Goal: Information Seeking & Learning: Learn about a topic

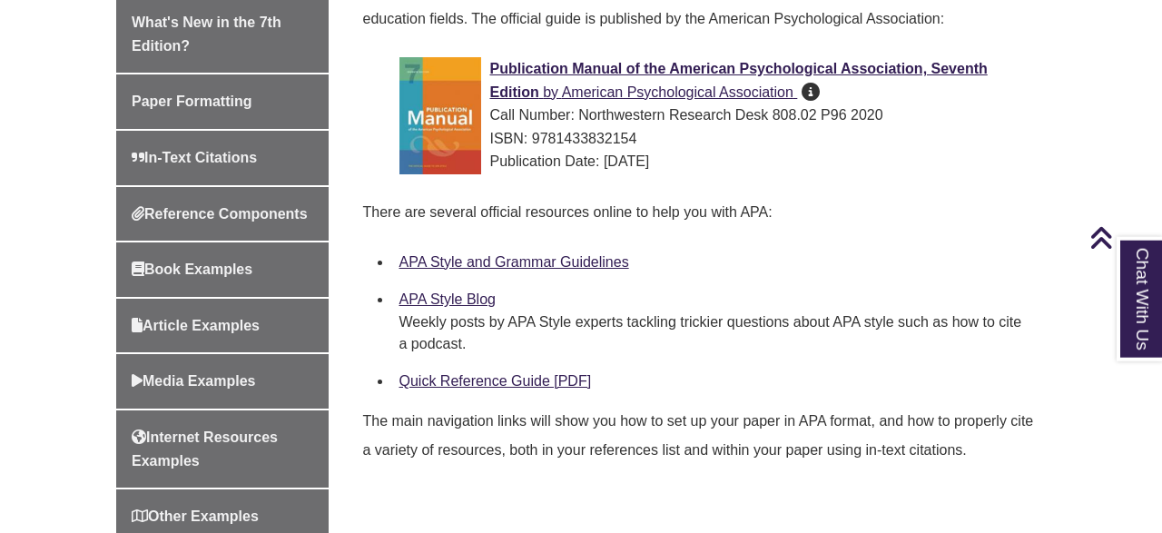
scroll to position [550, 0]
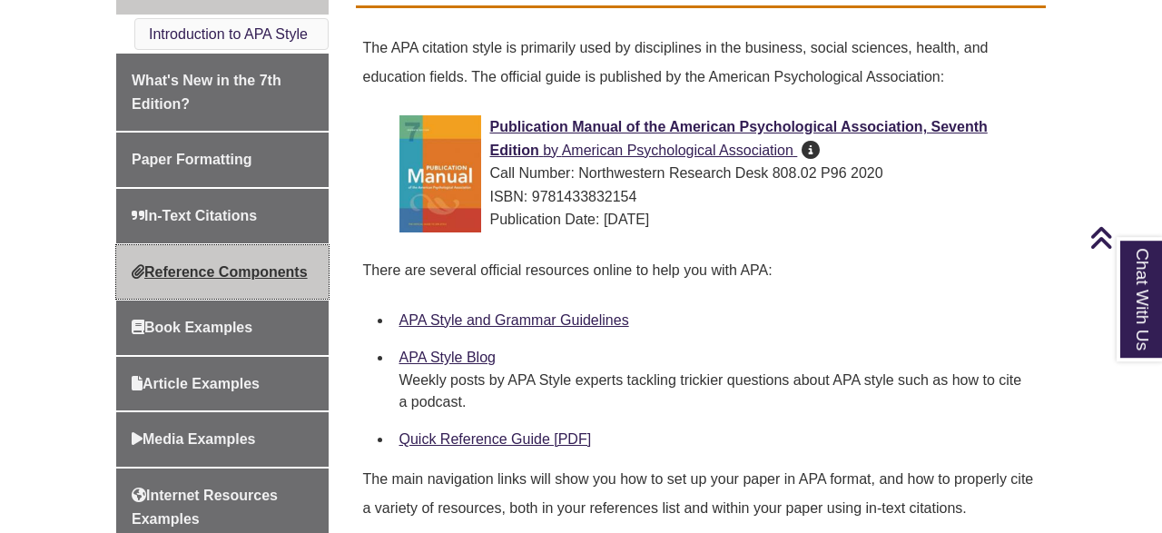
click at [226, 269] on span "Reference Components" at bounding box center [220, 271] width 176 height 15
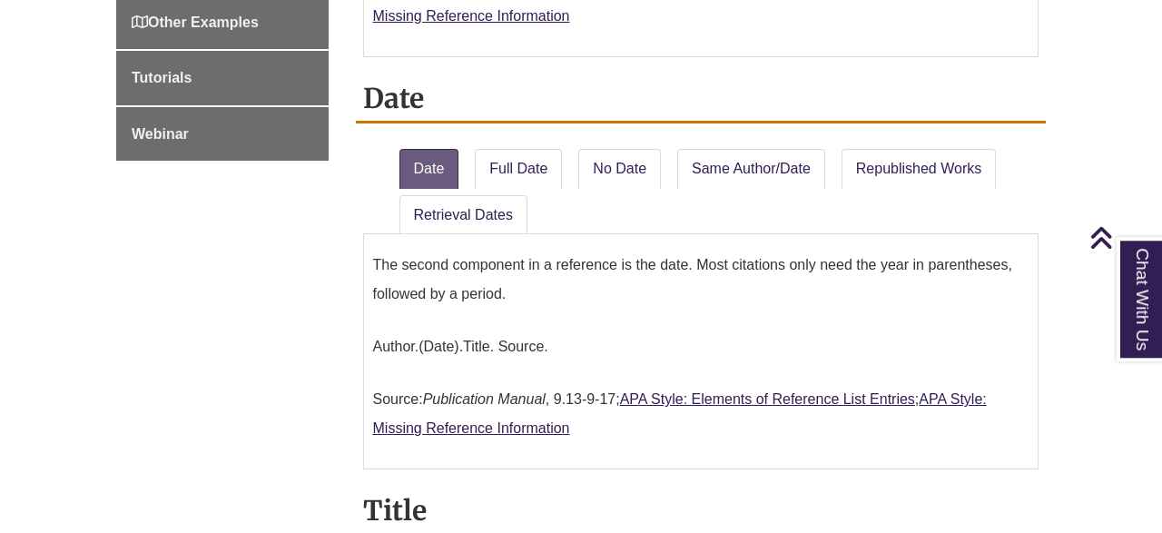
scroll to position [1258, 0]
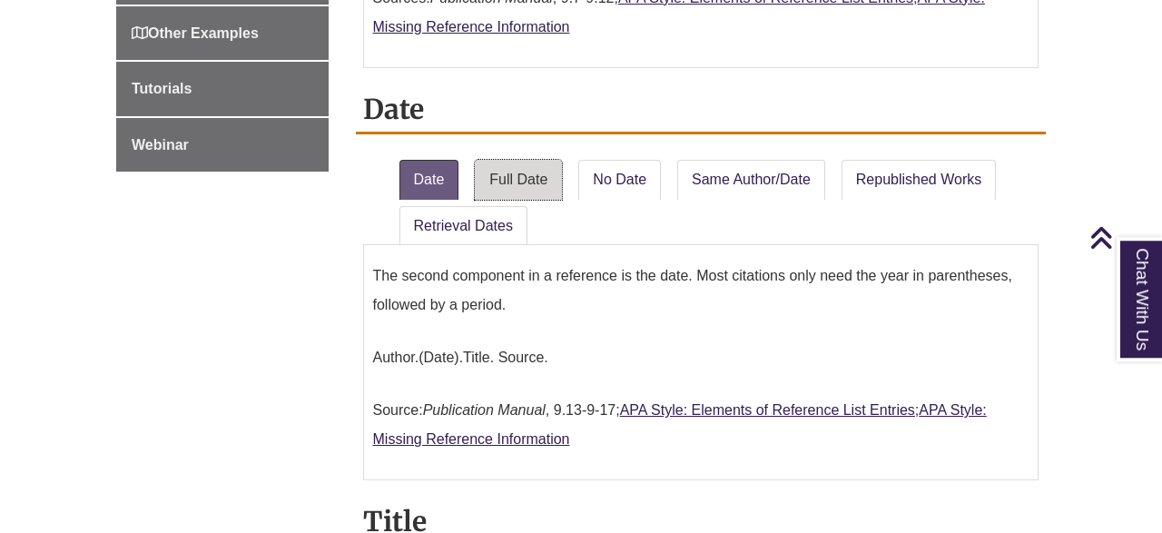
click at [551, 160] on link "Full Date" at bounding box center [518, 180] width 87 height 40
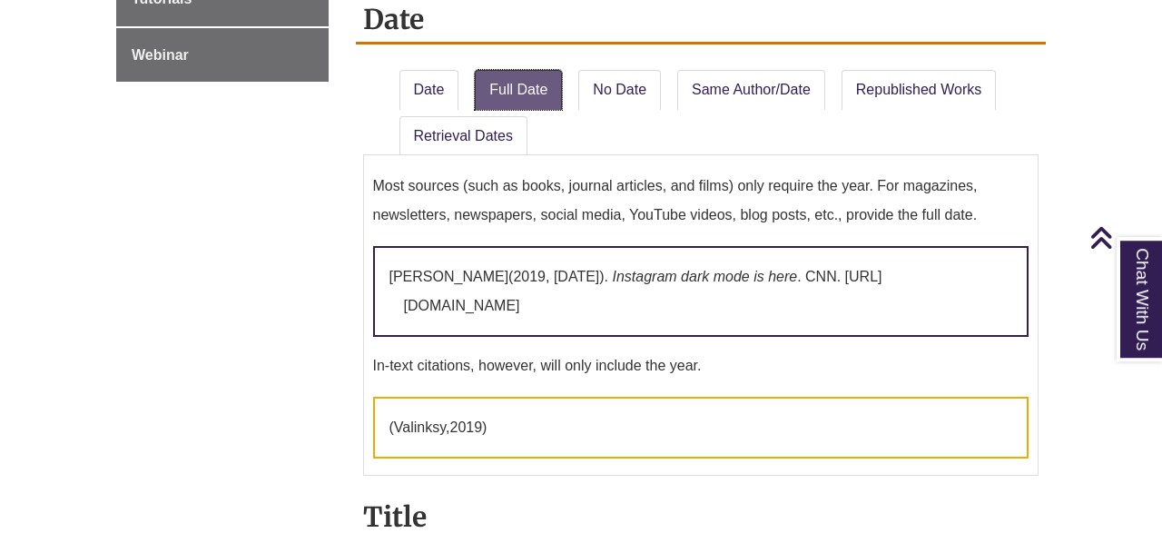
scroll to position [1351, 0]
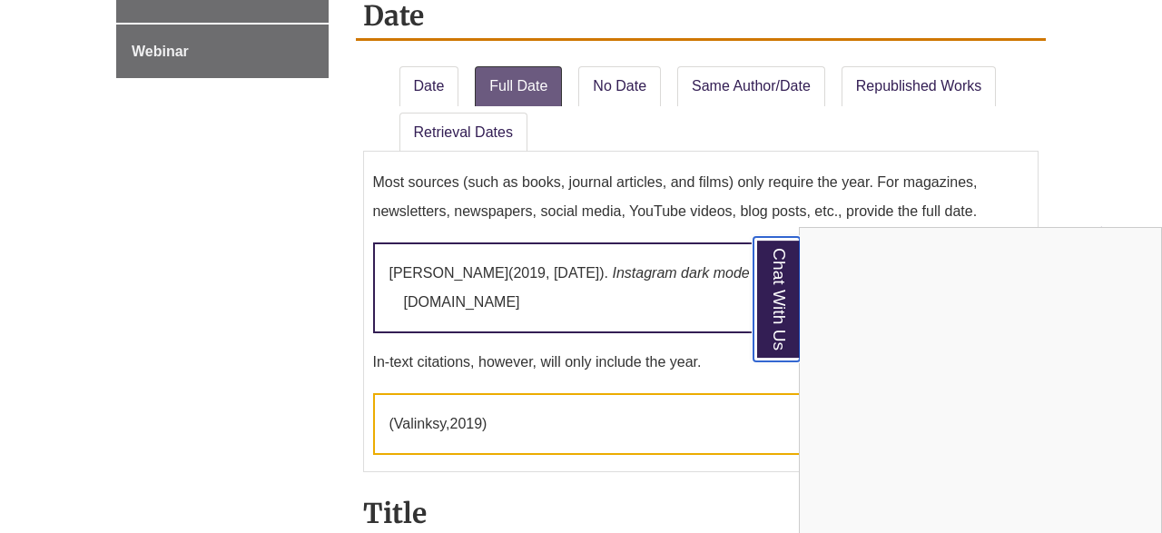
click at [789, 310] on link "Chat With Us" at bounding box center [777, 299] width 46 height 124
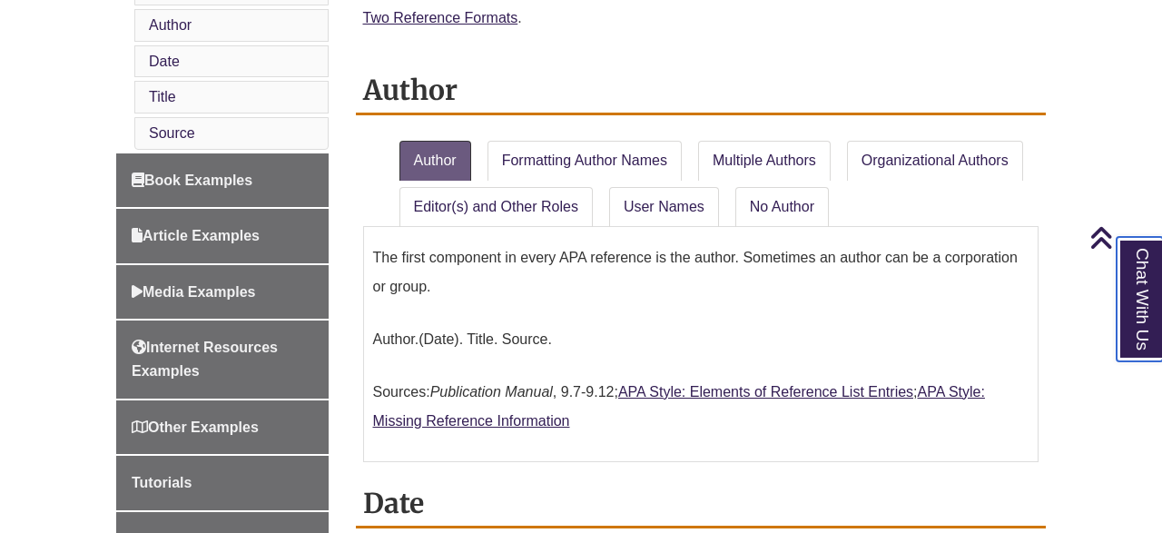
scroll to position [867, 0]
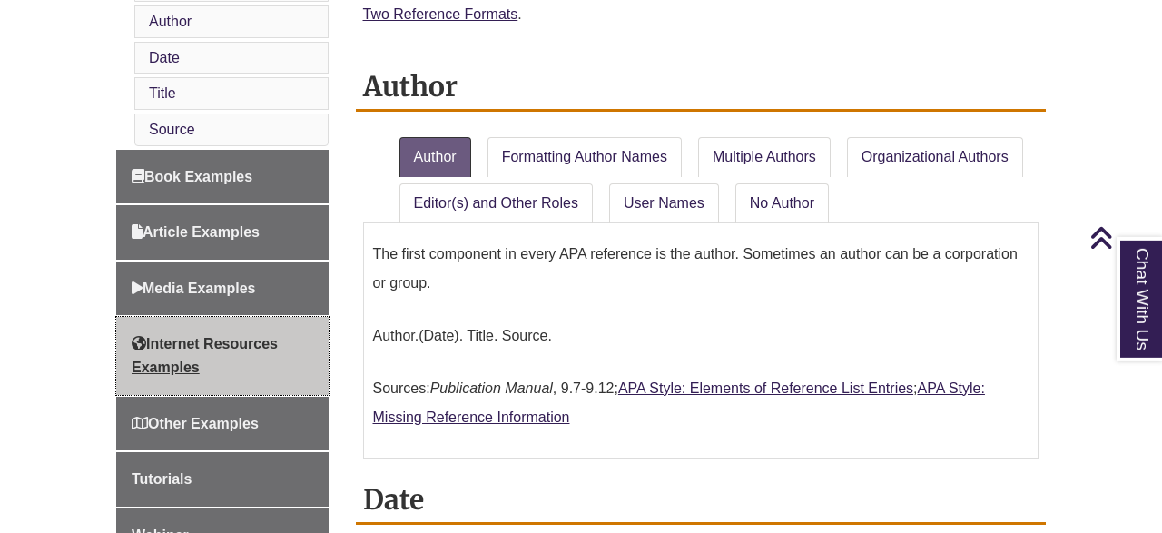
click at [282, 344] on link "Internet Resources Examples" at bounding box center [222, 355] width 212 height 77
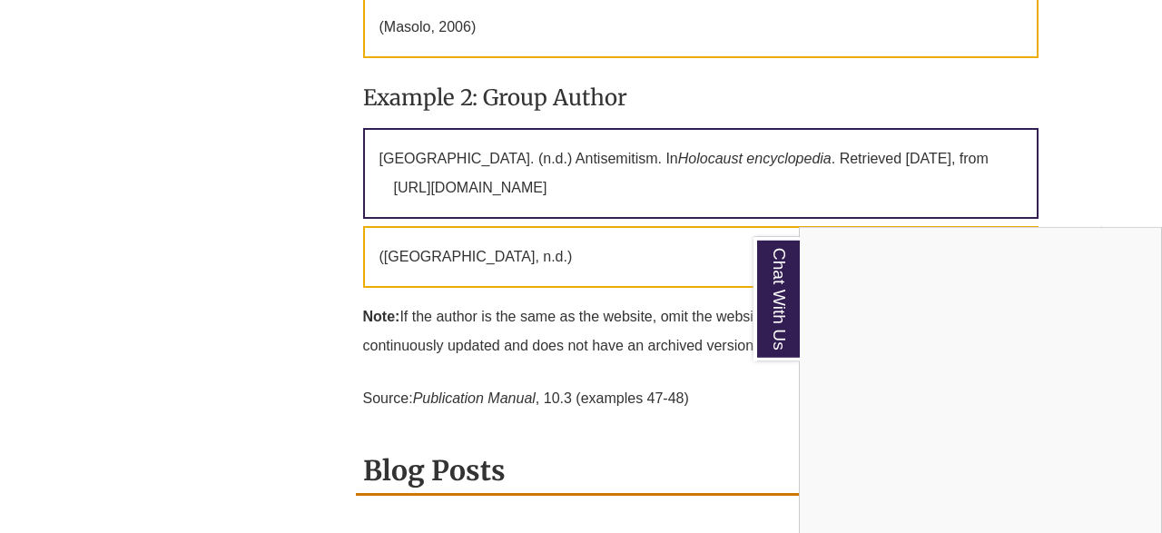
scroll to position [3739, 0]
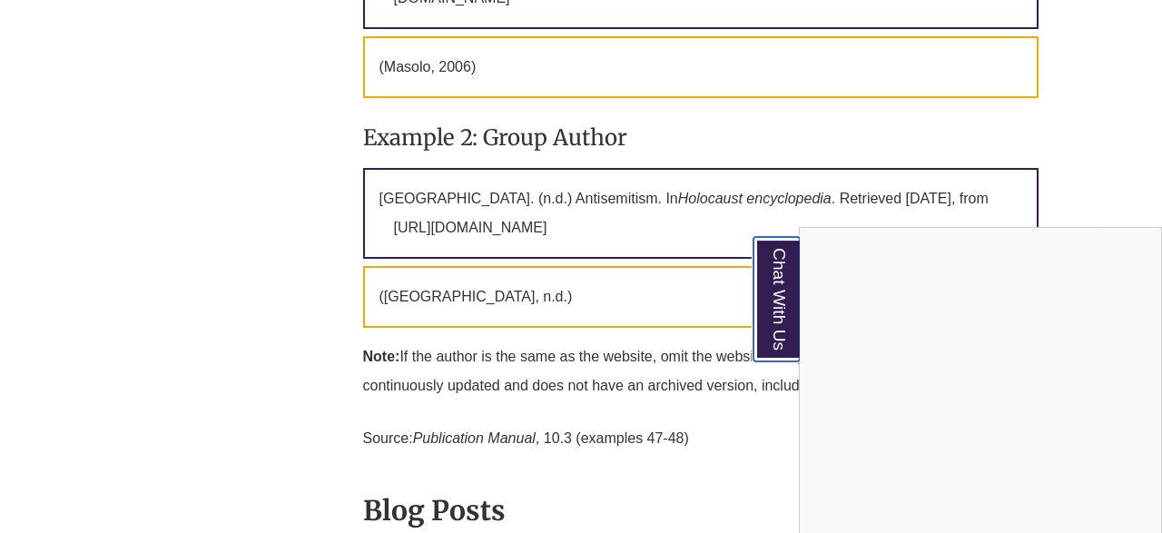
click at [781, 264] on link "Chat With Us" at bounding box center [777, 299] width 46 height 124
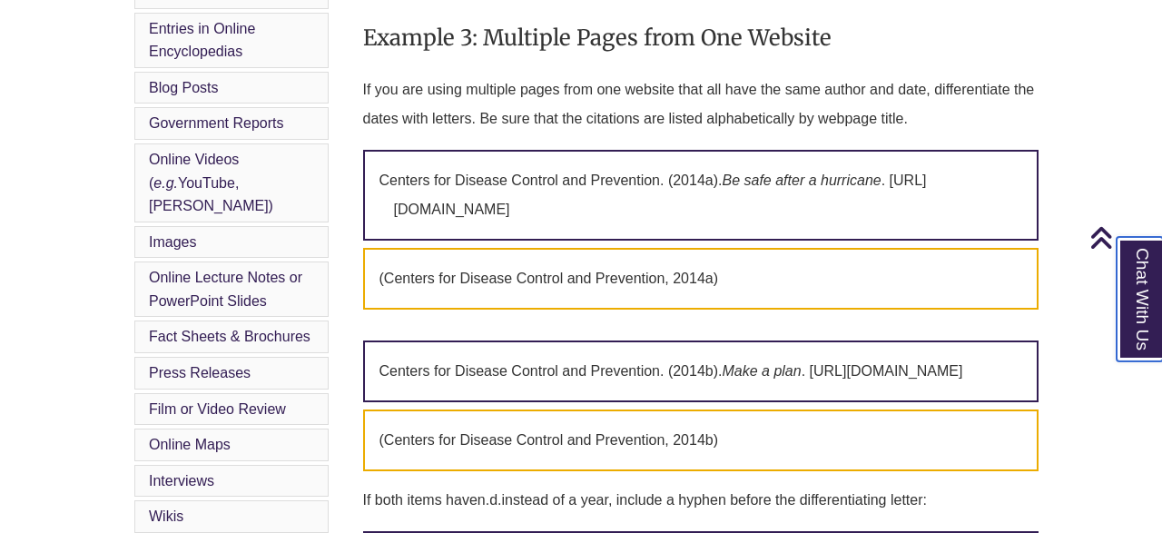
scroll to position [1206, 0]
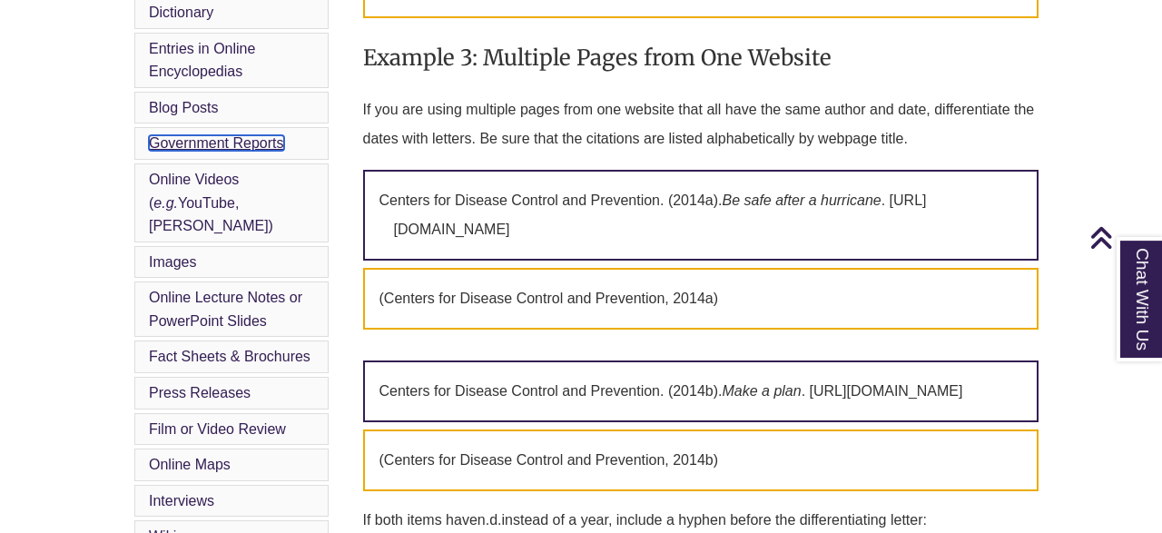
click at [259, 135] on link "Government Reports" at bounding box center [216, 142] width 135 height 15
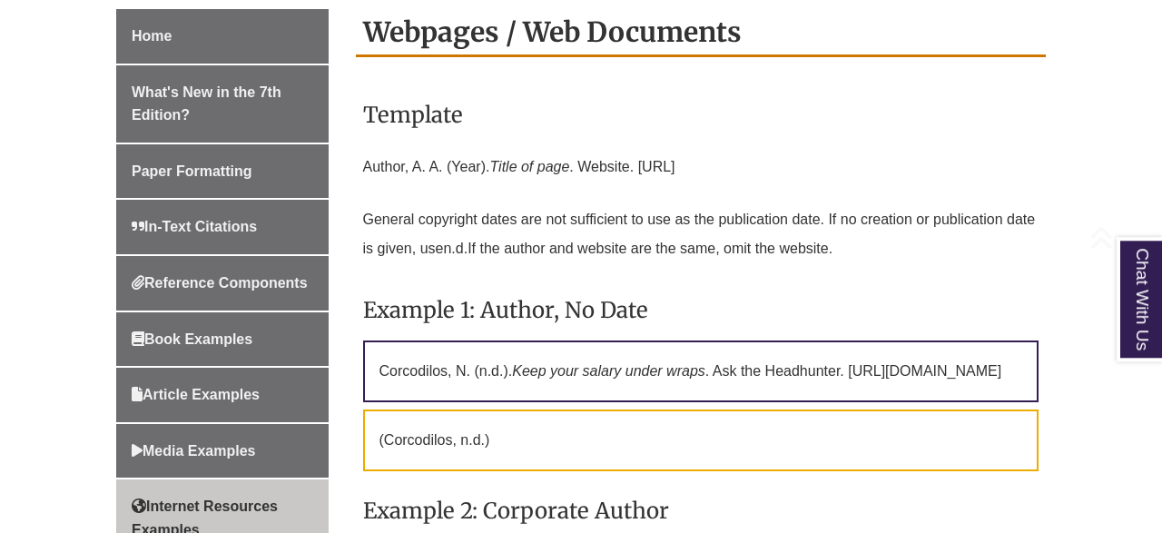
scroll to position [603, 0]
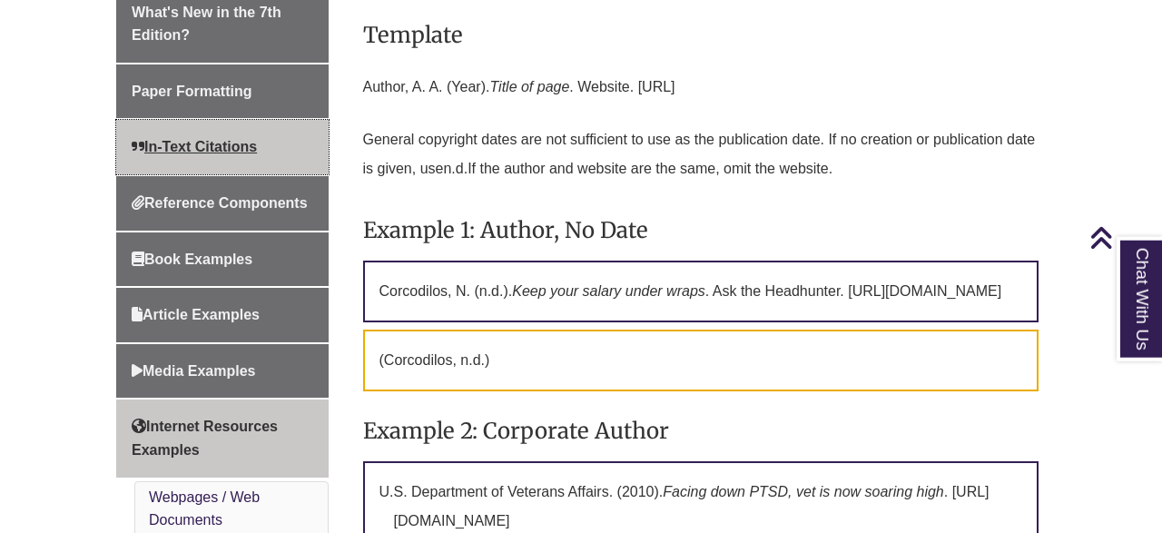
click at [219, 139] on span "In-Text Citations" at bounding box center [194, 146] width 125 height 15
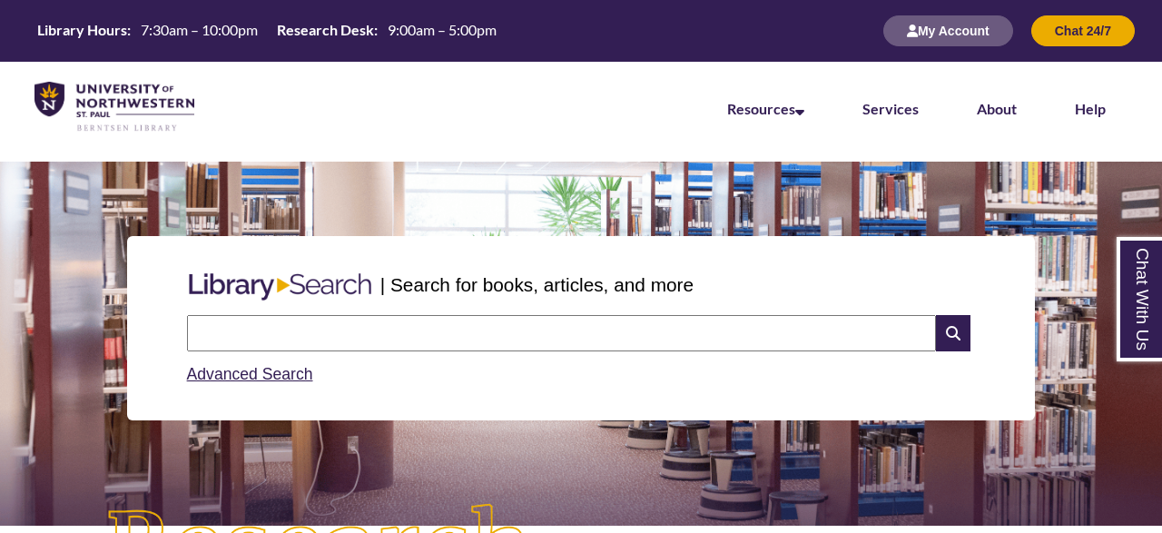
click at [626, 333] on input "text" at bounding box center [561, 333] width 749 height 36
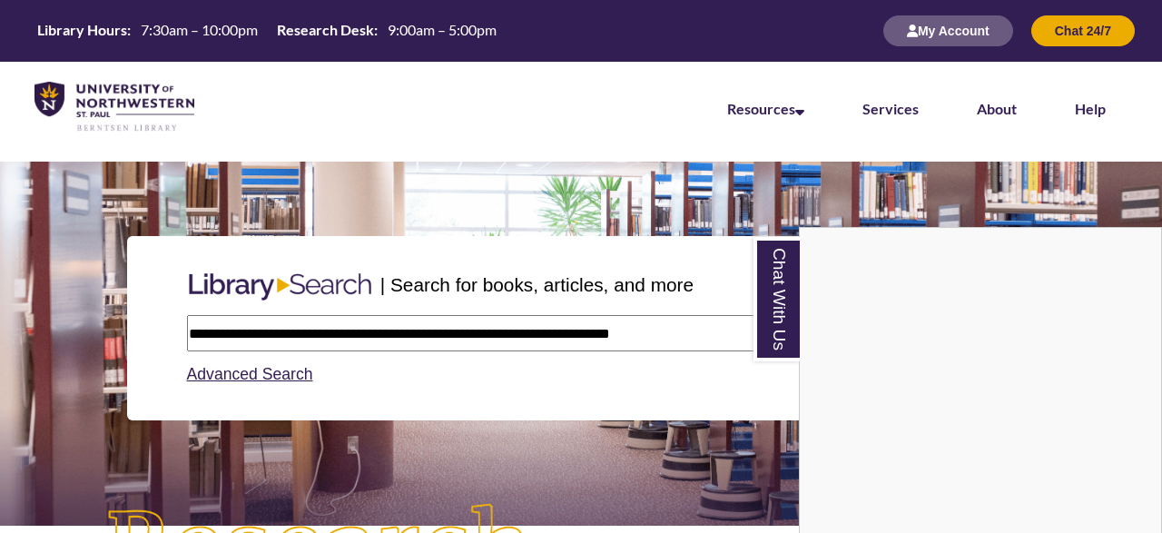
type input "**********"
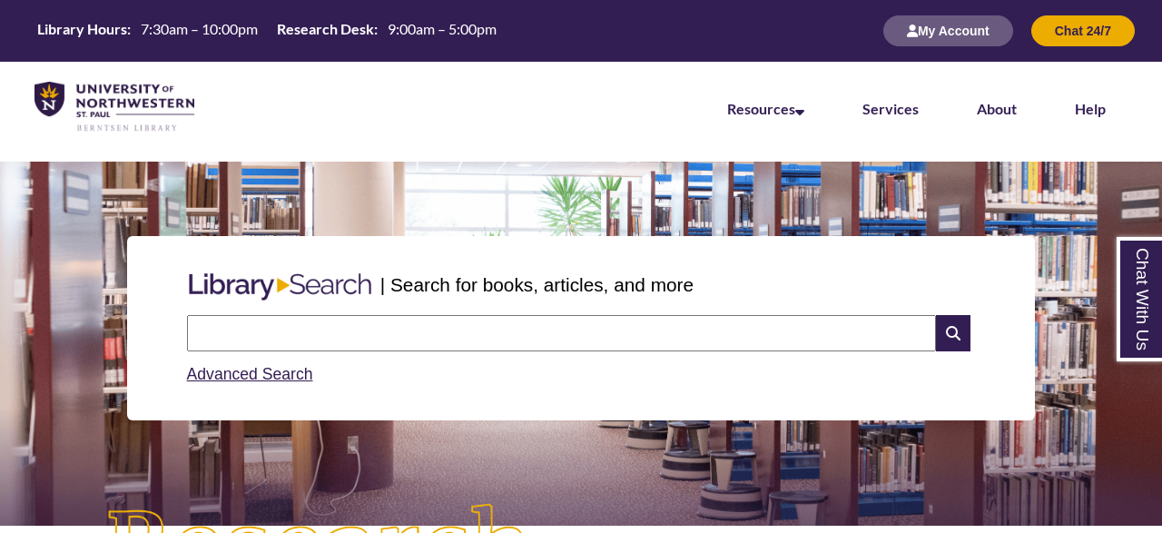
click at [359, 330] on input "text" at bounding box center [561, 333] width 749 height 36
type input "**********"
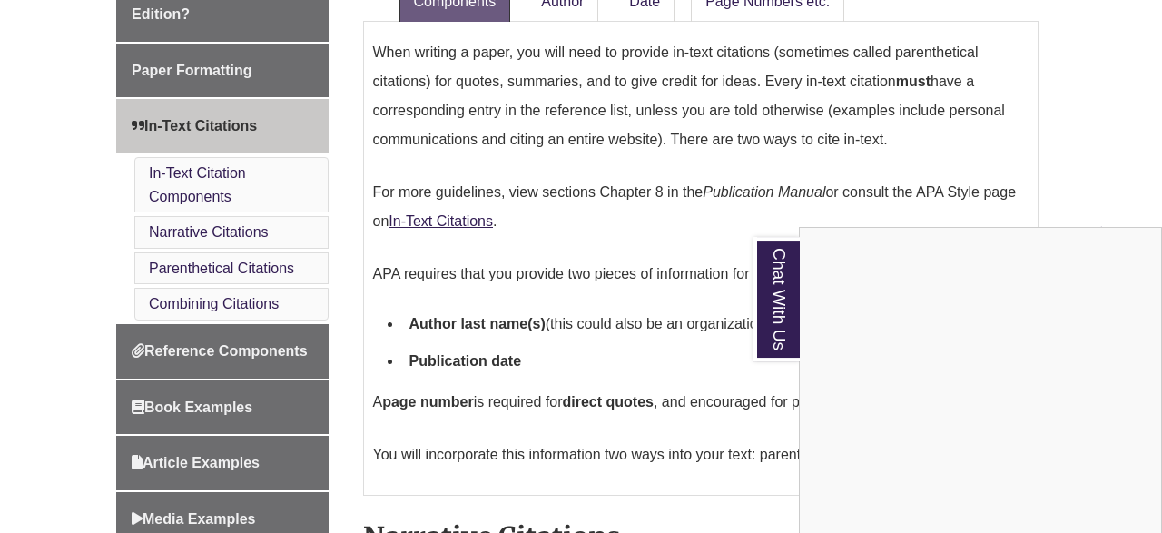
scroll to position [432, 0]
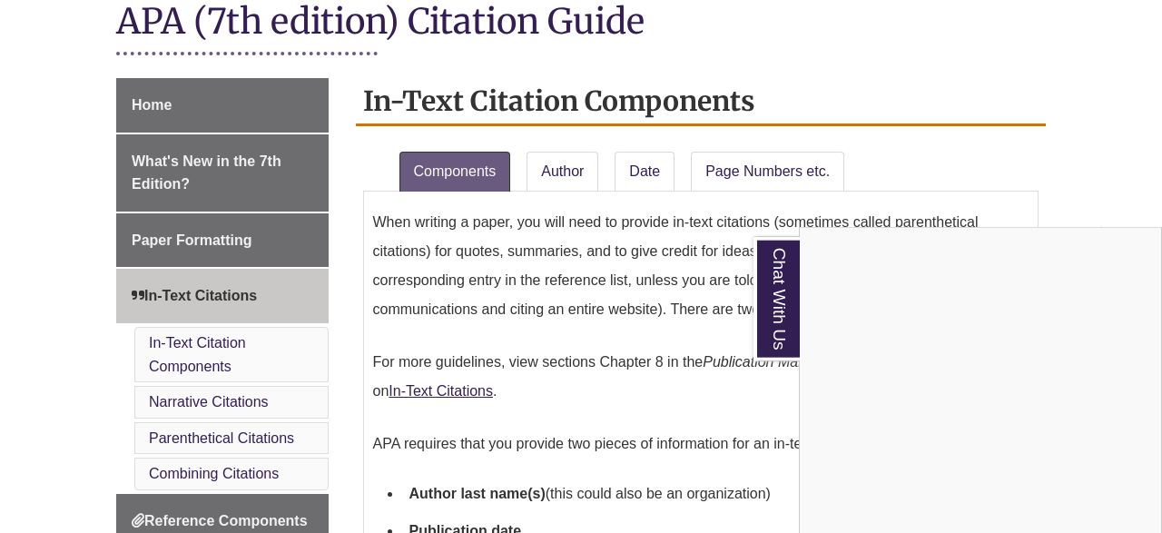
click at [553, 171] on div "Chat With Us" at bounding box center [581, 266] width 1162 height 533
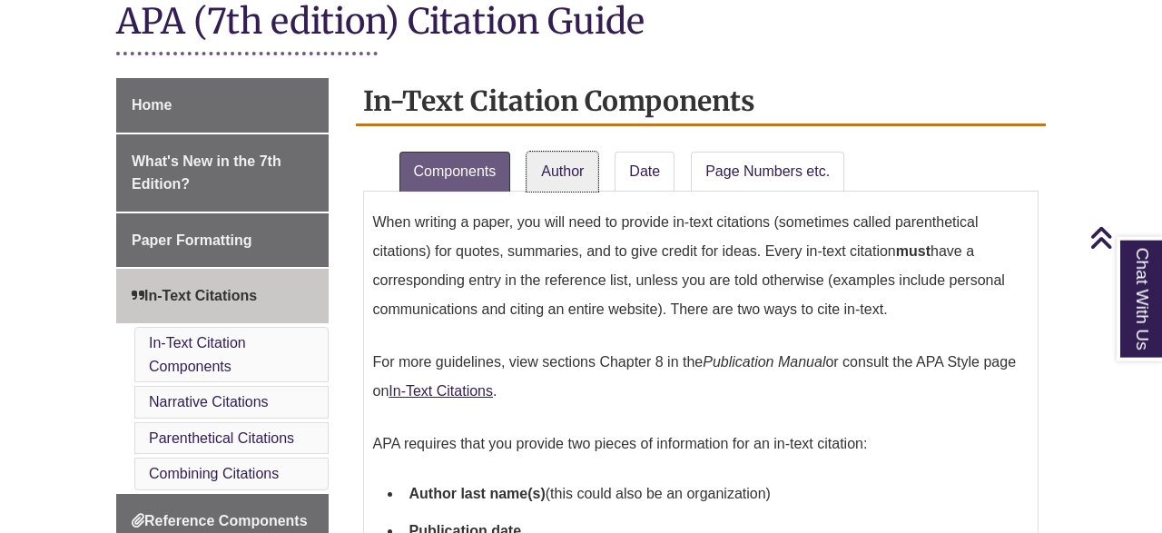
click at [553, 171] on link "Author" at bounding box center [563, 172] width 72 height 40
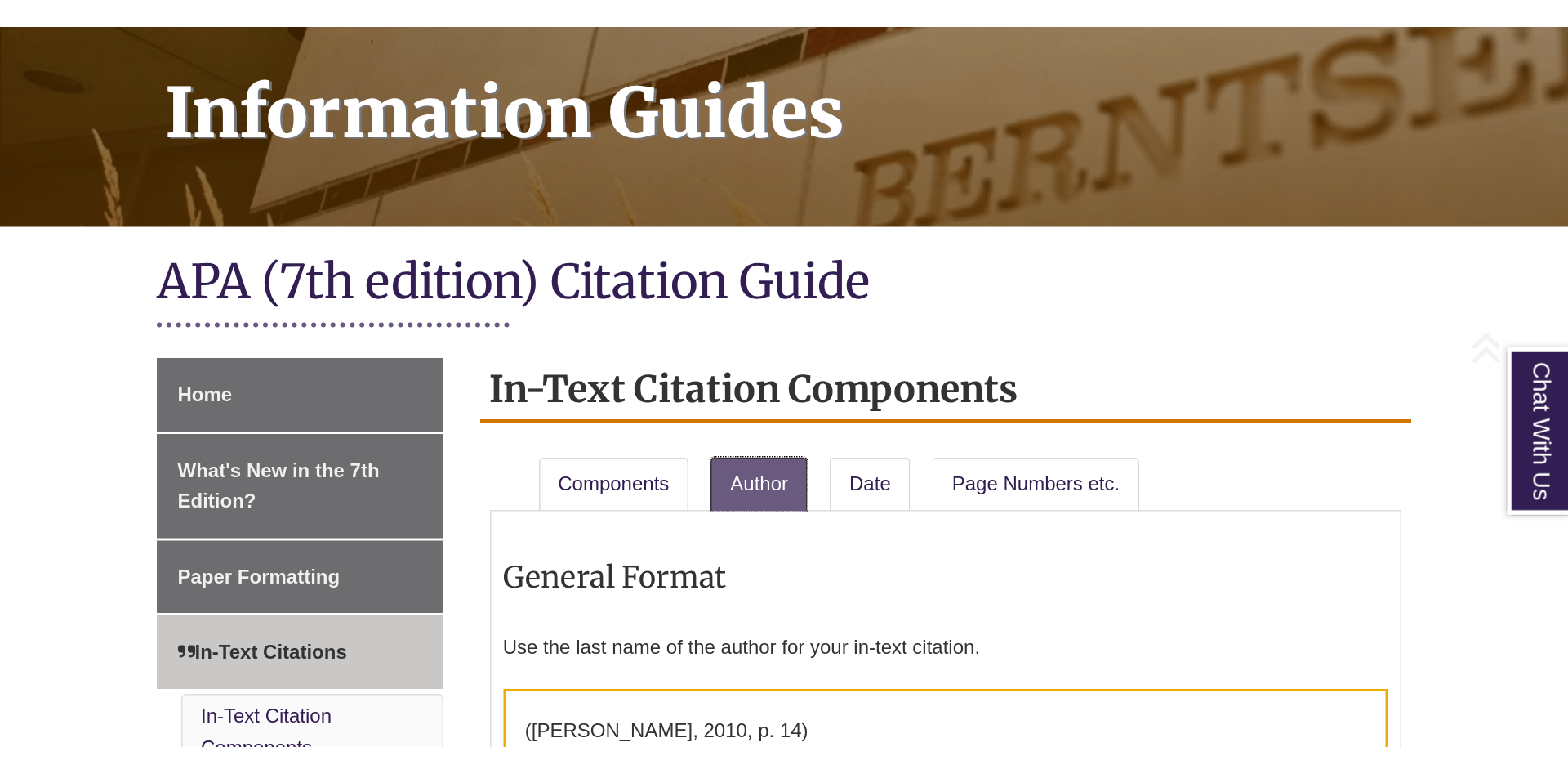
scroll to position [248, 0]
